Goal: Find specific page/section: Find specific page/section

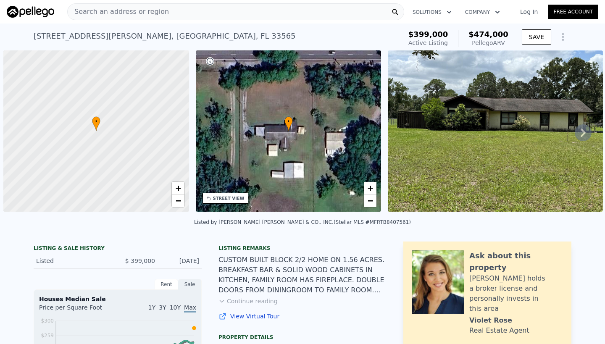
scroll to position [0, 3]
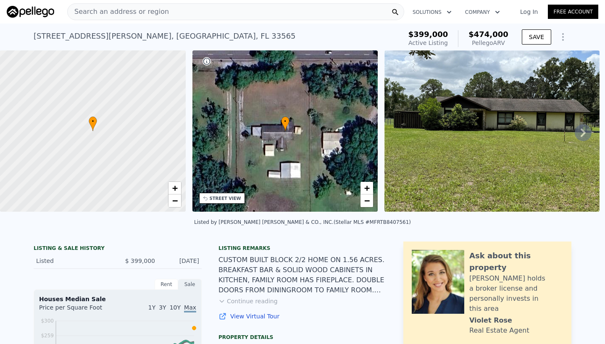
click at [105, 11] on span "Search an address or region" at bounding box center [118, 12] width 101 height 10
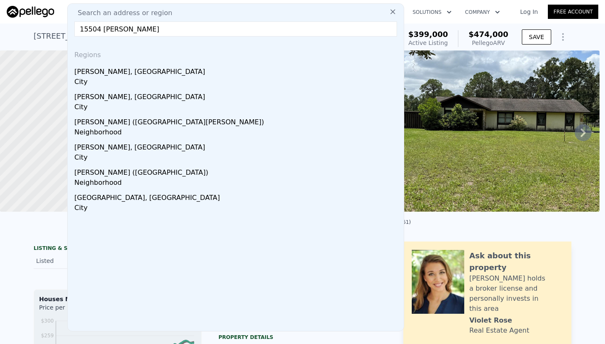
click at [99, 30] on input "15504 [PERSON_NAME]" at bounding box center [235, 28] width 322 height 15
click at [154, 28] on input "15509 [PERSON_NAME]" at bounding box center [235, 28] width 322 height 15
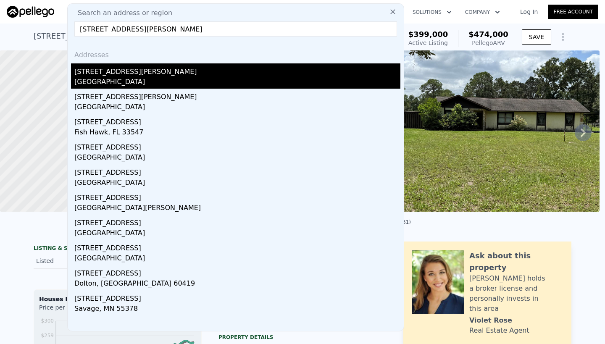
type input "[STREET_ADDRESS][PERSON_NAME]"
click at [131, 76] on div "[STREET_ADDRESS][PERSON_NAME]" at bounding box center [237, 69] width 326 height 13
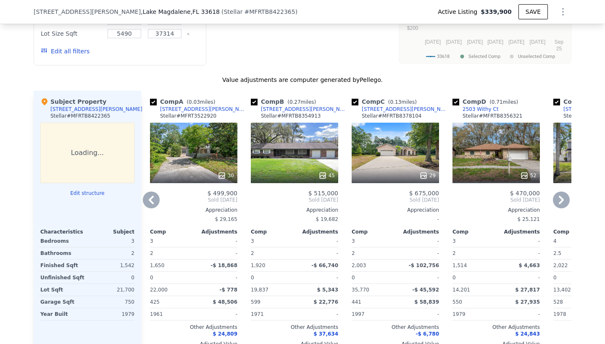
scroll to position [797, 0]
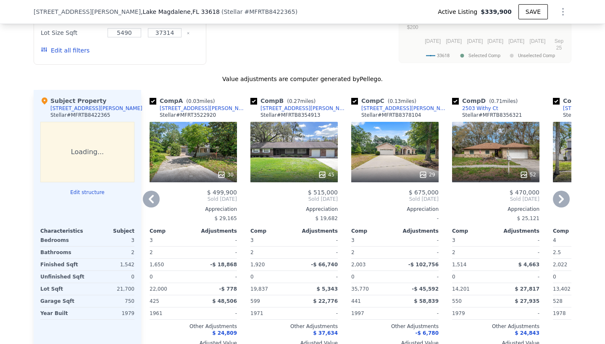
click at [294, 146] on div "45" at bounding box center [293, 152] width 87 height 60
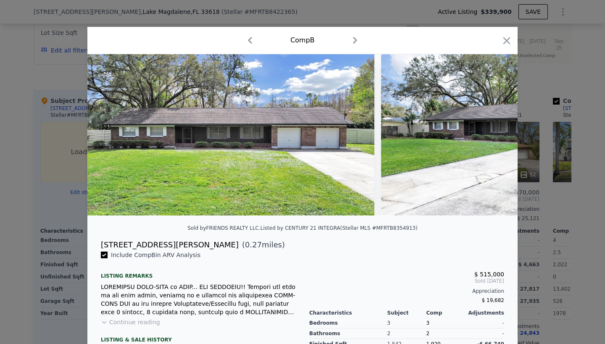
click at [291, 149] on img at bounding box center [230, 134] width 287 height 161
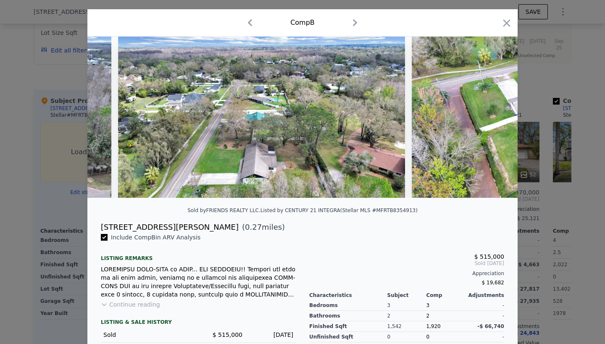
scroll to position [0, 1146]
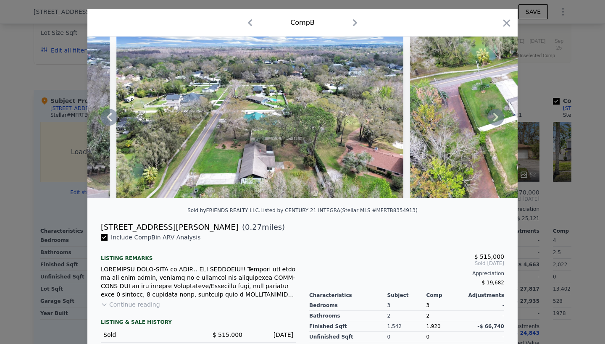
click at [496, 115] on icon at bounding box center [495, 117] width 17 height 17
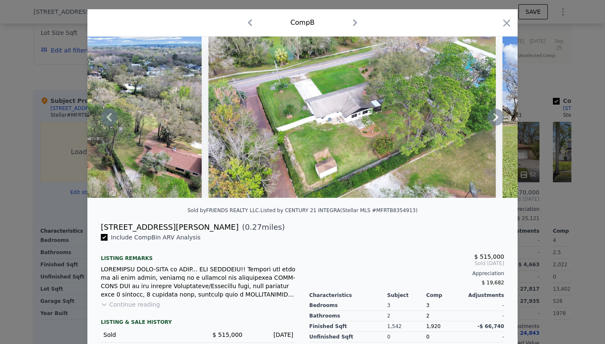
click at [496, 115] on icon at bounding box center [495, 117] width 5 height 8
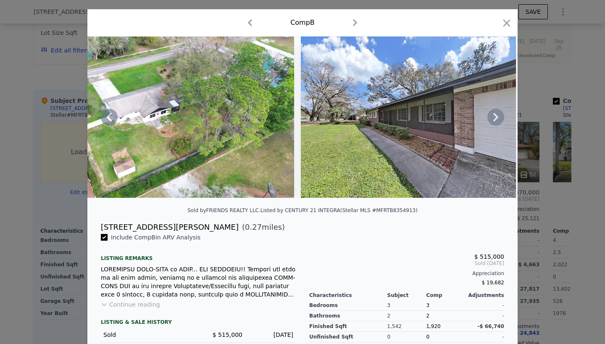
click at [496, 115] on icon at bounding box center [495, 117] width 5 height 8
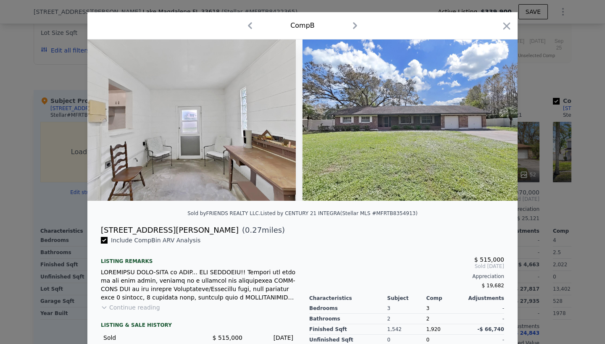
scroll to position [0, 0]
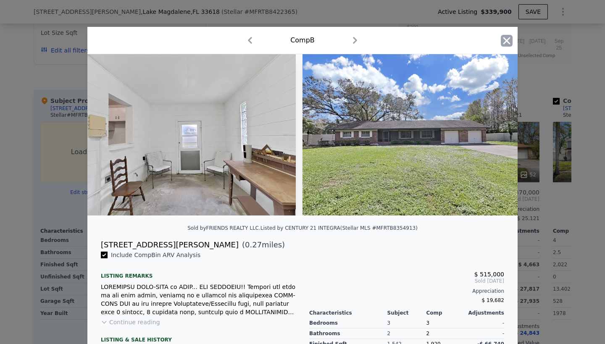
click at [503, 40] on icon "button" at bounding box center [506, 41] width 12 height 12
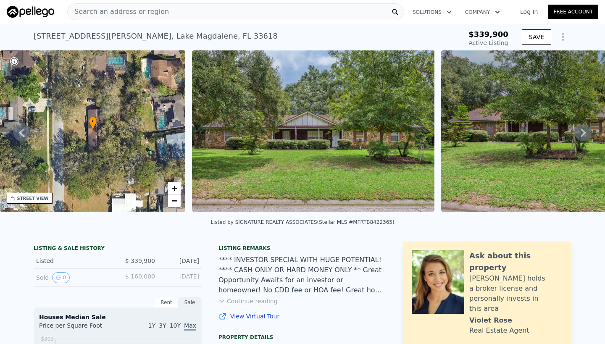
click at [519, 152] on img at bounding box center [562, 130] width 242 height 161
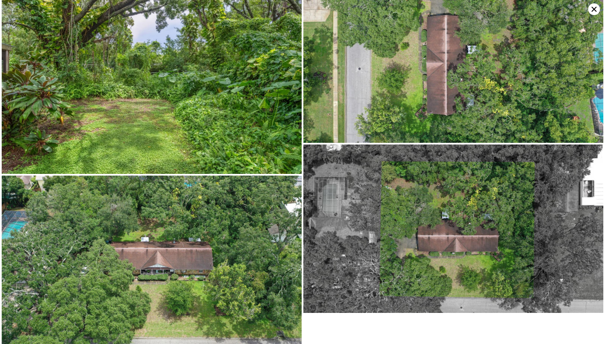
scroll to position [429, 0]
click at [594, 5] on icon at bounding box center [594, 9] width 12 height 12
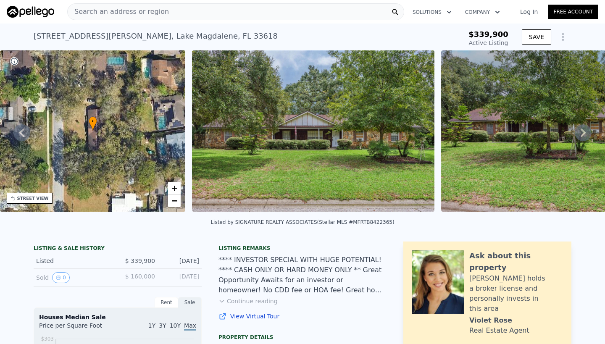
scroll to position [0, 0]
click at [336, 100] on img at bounding box center [313, 130] width 242 height 161
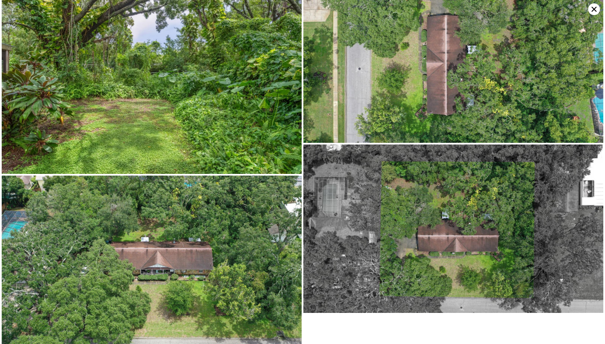
scroll to position [429, 0]
click at [596, 8] on icon at bounding box center [594, 9] width 12 height 12
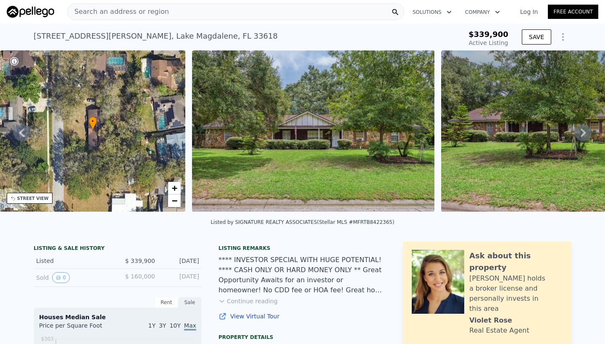
scroll to position [0, 0]
